Goal: Navigation & Orientation: Find specific page/section

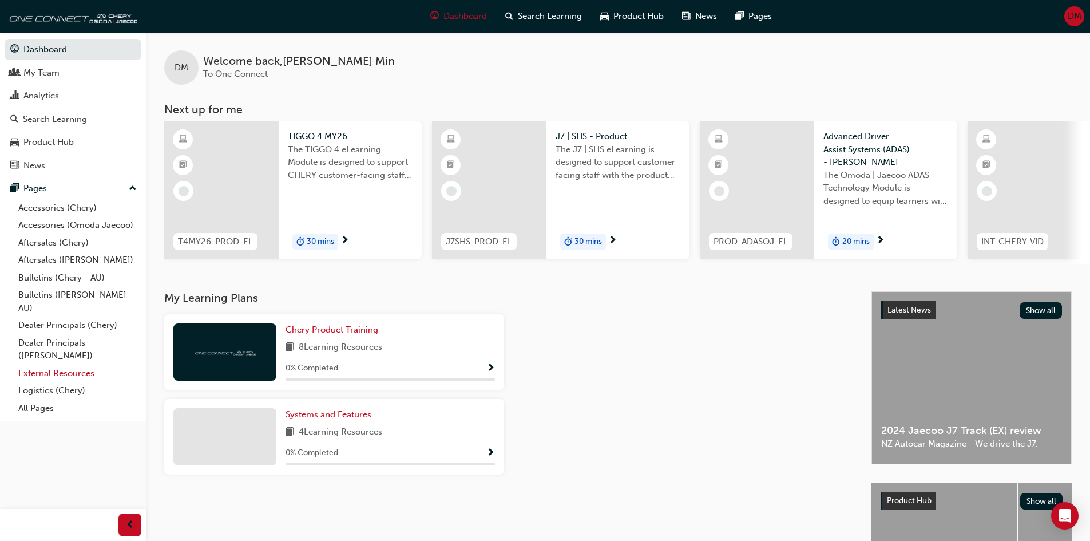
click at [76, 375] on link "External Resources" at bounding box center [78, 374] width 128 height 18
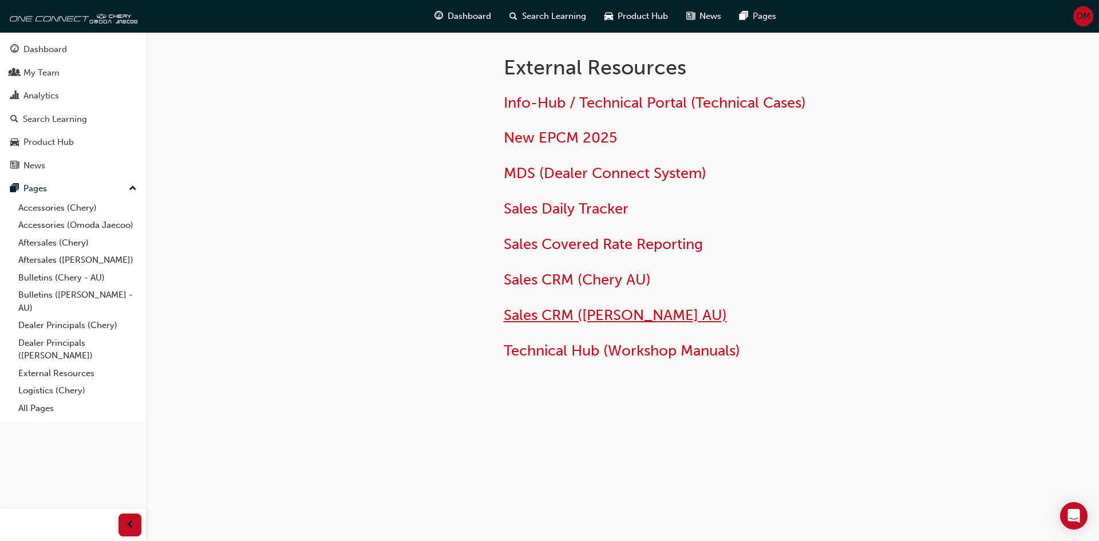
click at [597, 318] on span "Sales CRM ([PERSON_NAME] AU)" at bounding box center [615, 315] width 223 height 18
click at [591, 213] on span "Sales Daily Tracker" at bounding box center [566, 209] width 125 height 18
click at [575, 177] on span "MDS (Dealer Connect System)" at bounding box center [605, 173] width 203 height 18
click at [39, 404] on link "All Pages" at bounding box center [78, 408] width 128 height 18
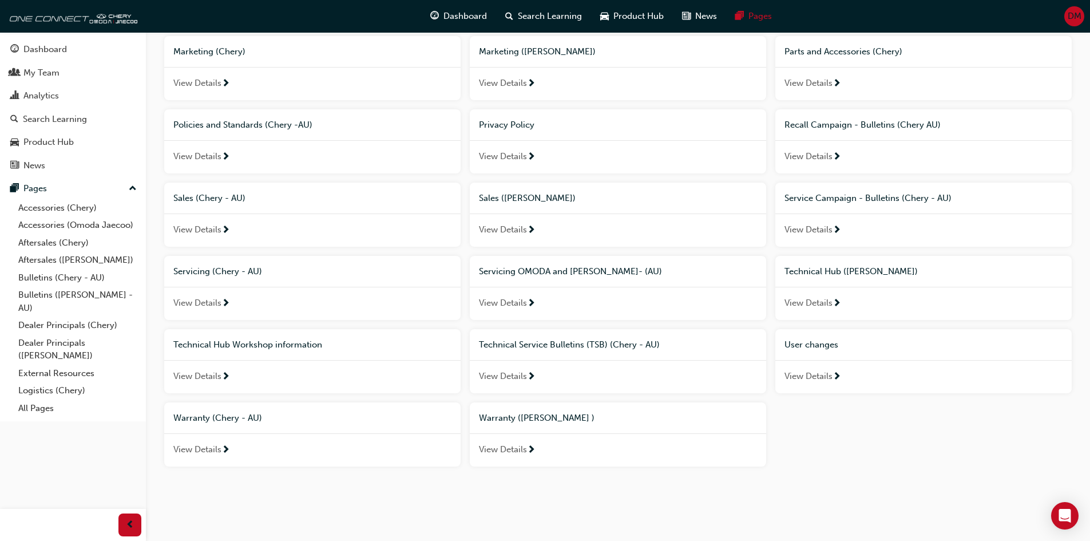
scroll to position [426, 0]
